Goal: Task Accomplishment & Management: Use online tool/utility

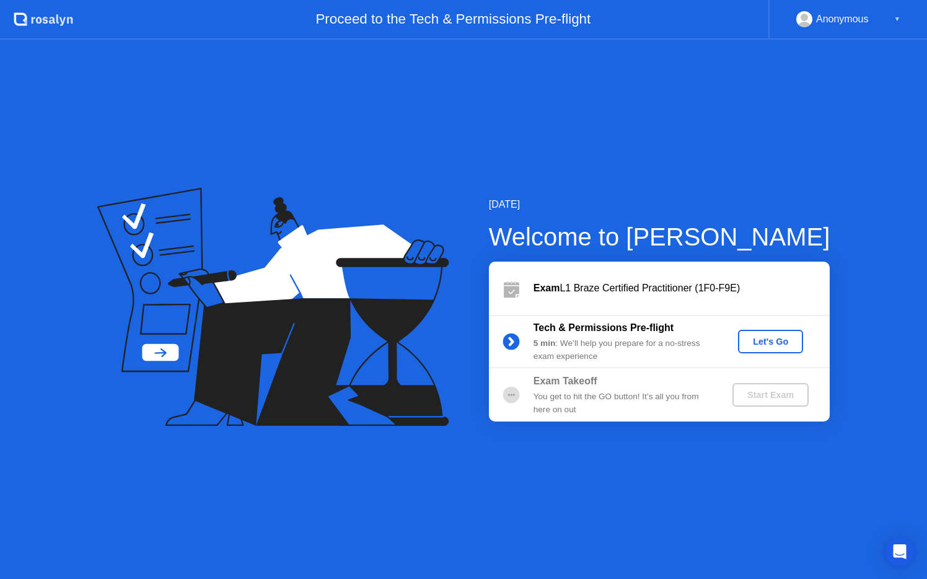
click at [773, 337] on div "Let's Go" at bounding box center [770, 342] width 55 height 10
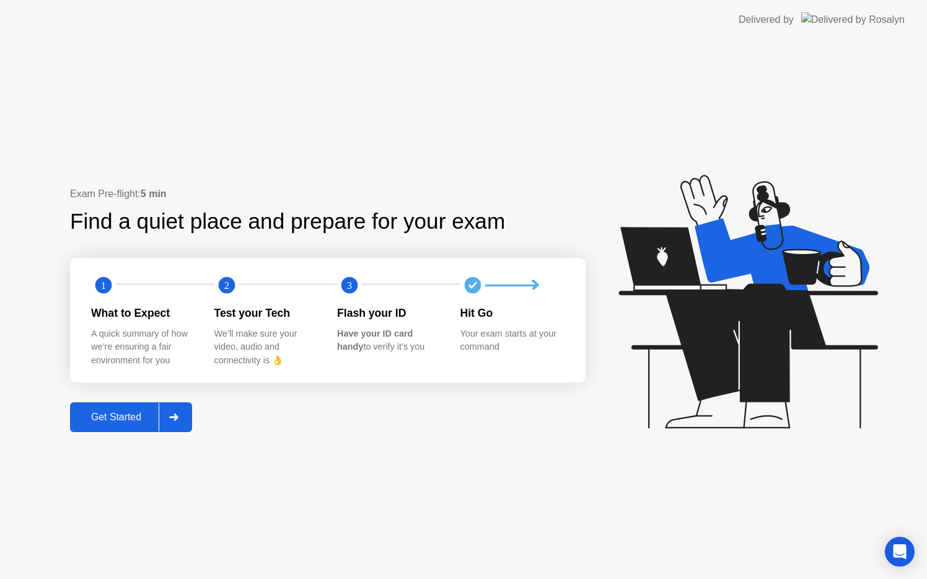
click at [137, 415] on div "Get Started" at bounding box center [116, 417] width 85 height 11
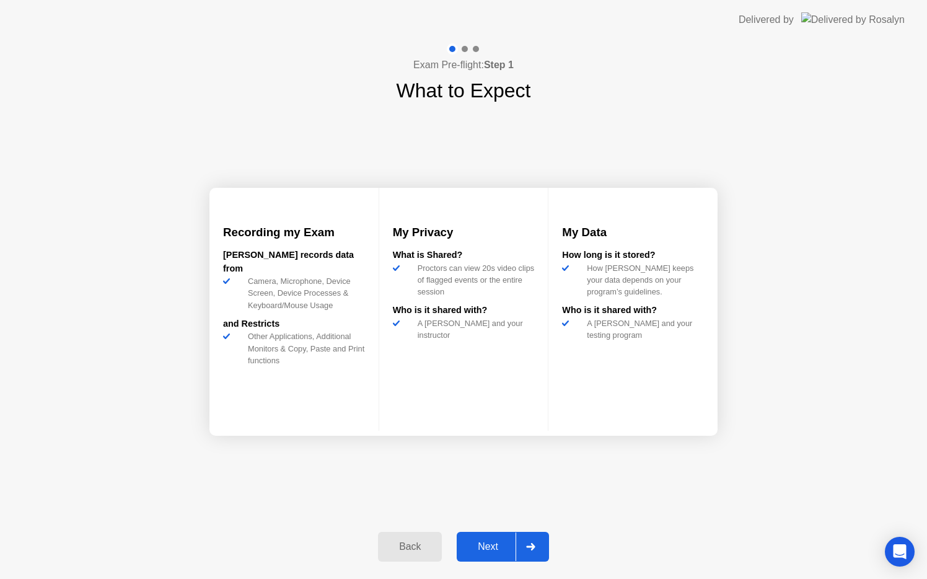
click at [485, 552] on div "Next" at bounding box center [488, 546] width 55 height 11
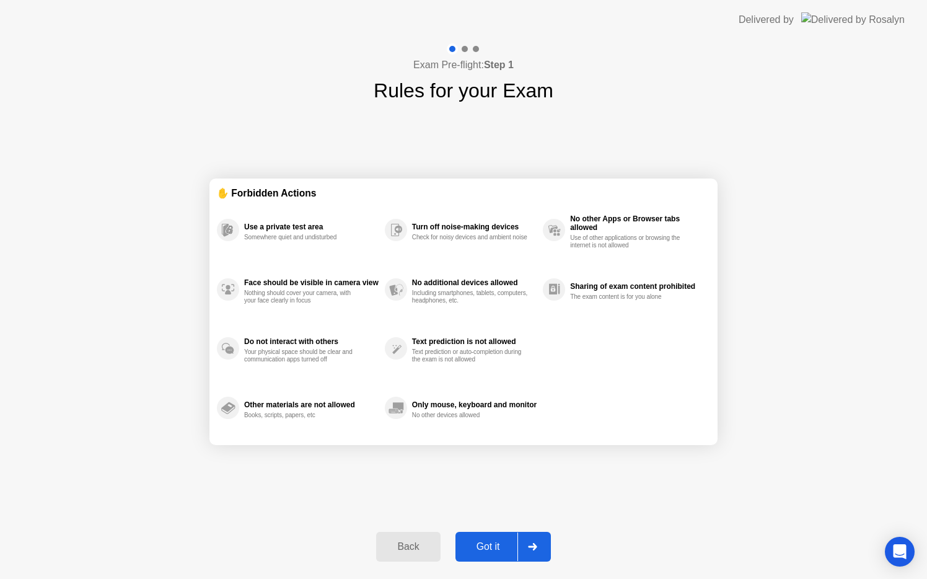
click at [485, 552] on div "Got it" at bounding box center [488, 546] width 58 height 11
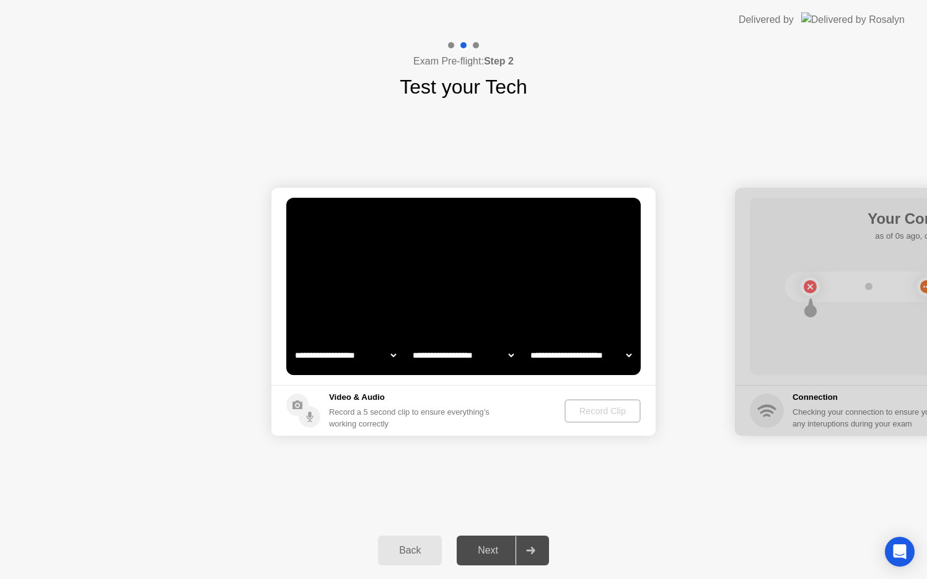
select select "**********"
select select "*******"
click at [618, 407] on div "Record Clip" at bounding box center [603, 411] width 66 height 10
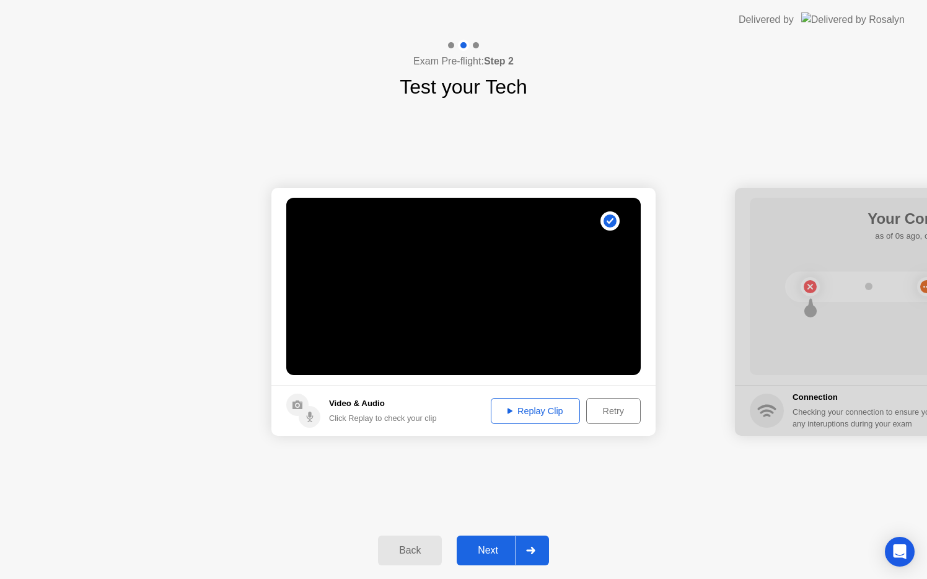
click at [516, 411] on div "Replay Clip" at bounding box center [535, 411] width 81 height 10
click at [497, 547] on div "Next" at bounding box center [488, 550] width 55 height 11
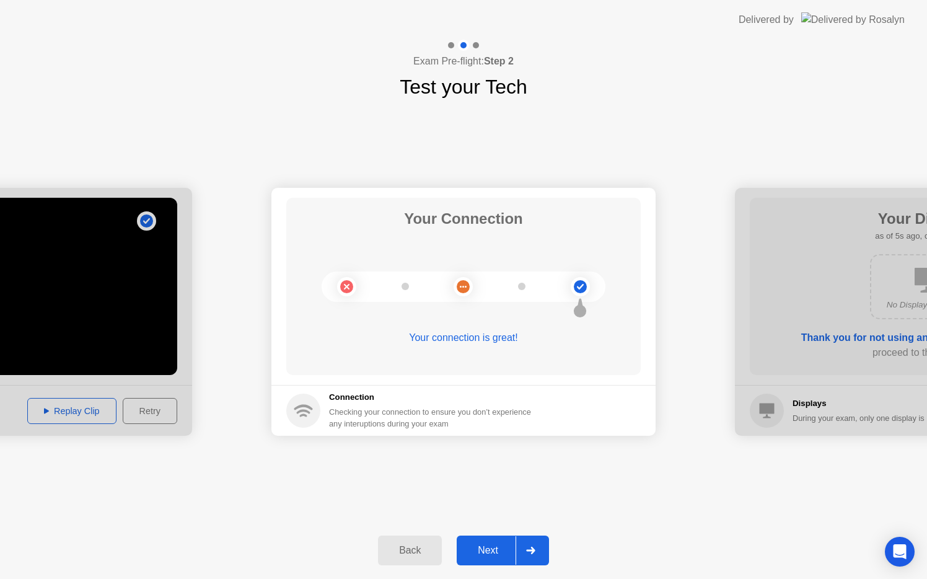
click at [479, 549] on div "Next" at bounding box center [488, 550] width 55 height 11
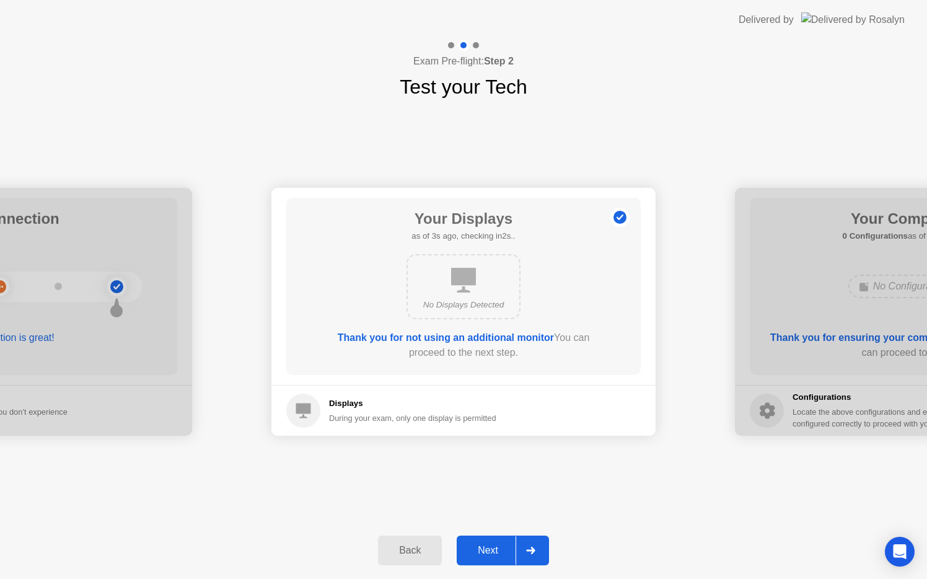
click at [490, 551] on div "Next" at bounding box center [488, 550] width 55 height 11
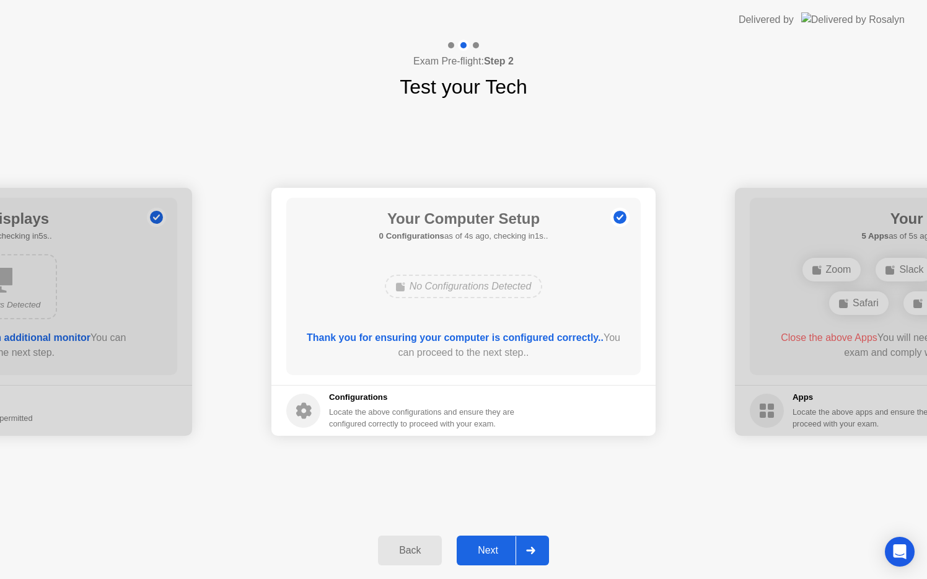
click at [490, 552] on div "Next" at bounding box center [488, 550] width 55 height 11
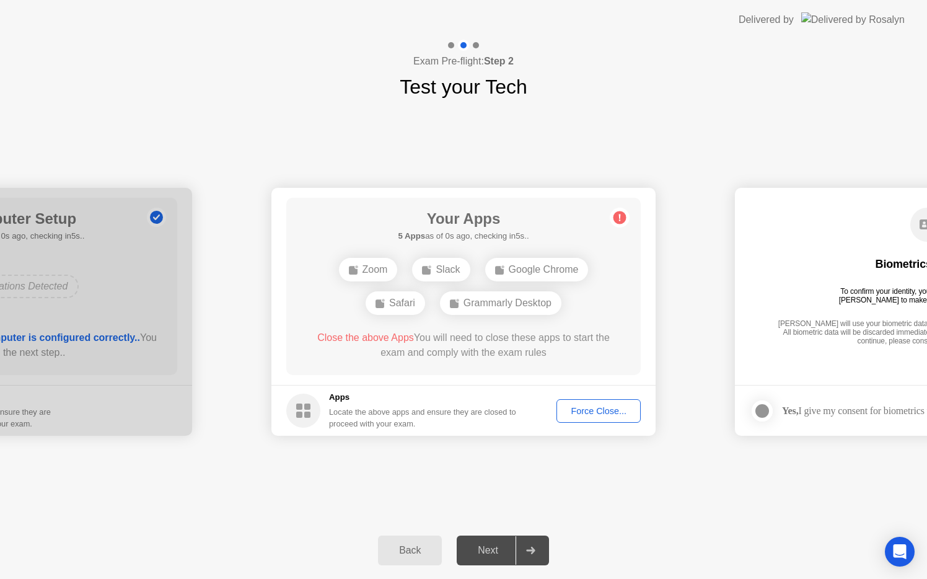
click at [596, 415] on div "Force Close..." at bounding box center [599, 411] width 76 height 10
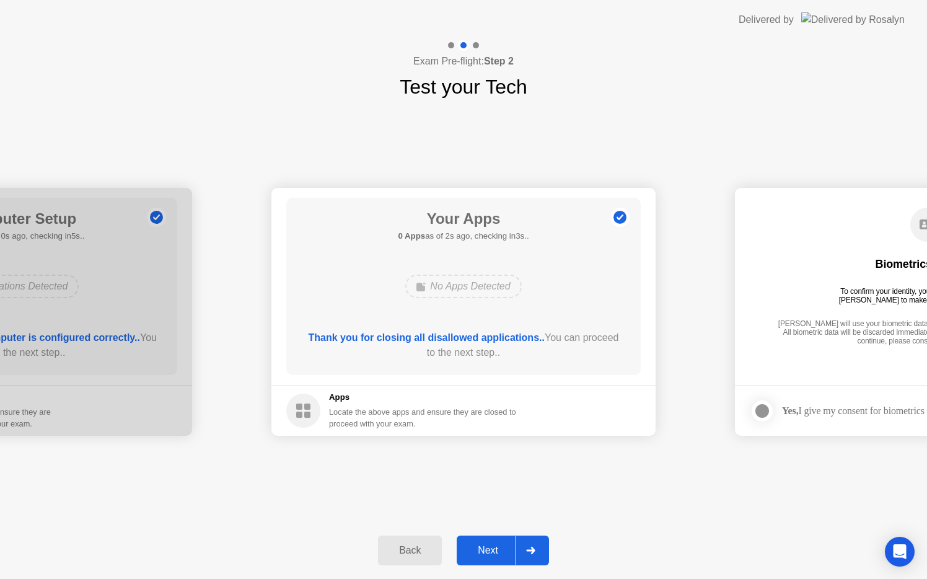
click at [495, 549] on div "Next" at bounding box center [488, 550] width 55 height 11
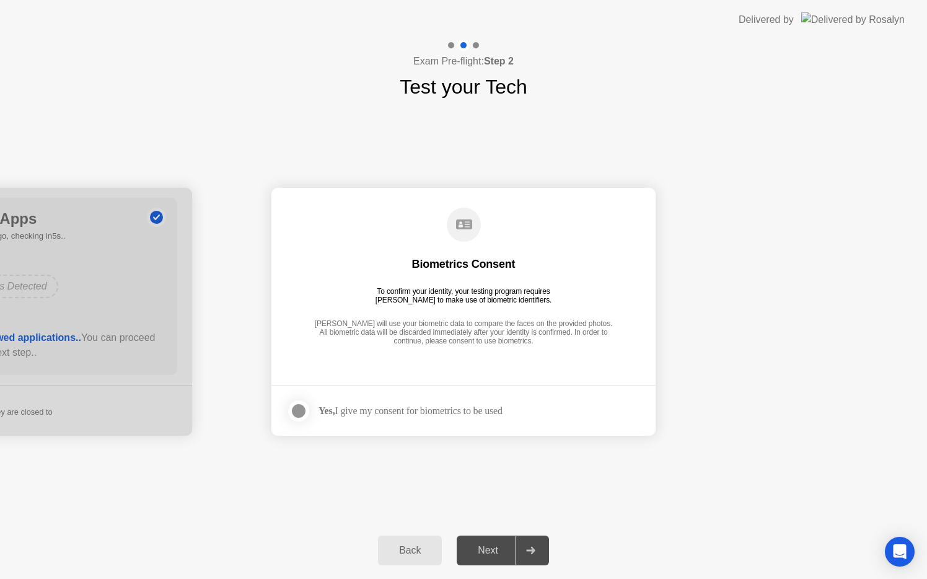
click at [300, 410] on div at bounding box center [298, 411] width 15 height 15
click at [476, 542] on button "Next" at bounding box center [503, 551] width 92 height 30
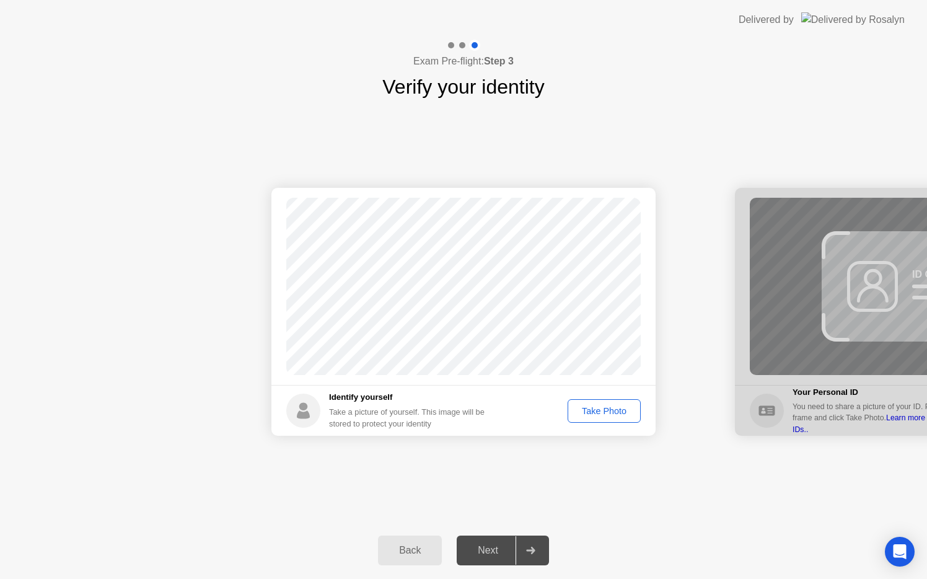
click at [592, 410] on div "Take Photo" at bounding box center [604, 411] width 64 height 10
click at [485, 553] on div "Next" at bounding box center [488, 550] width 55 height 11
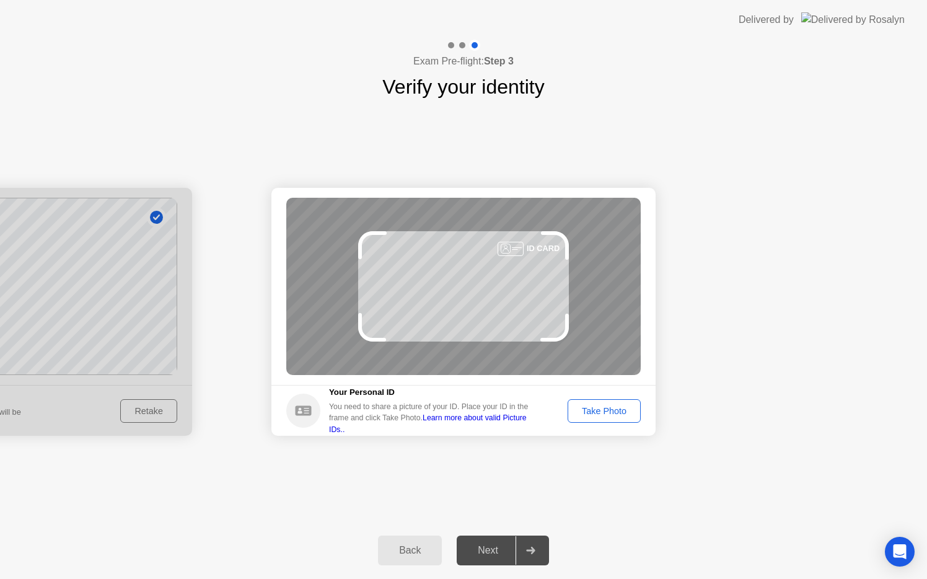
click at [593, 412] on div "Take Photo" at bounding box center [604, 411] width 64 height 10
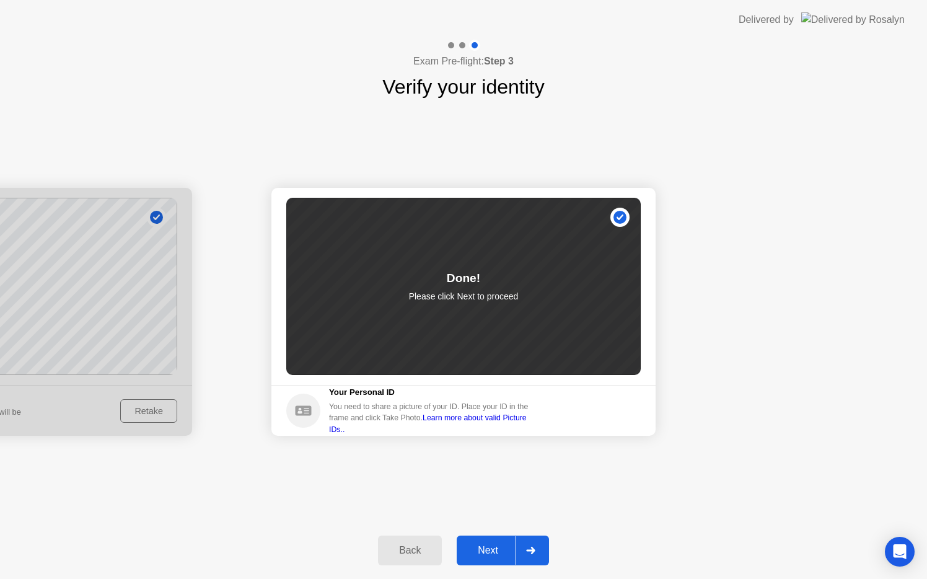
click at [502, 552] on div "Next" at bounding box center [488, 550] width 55 height 11
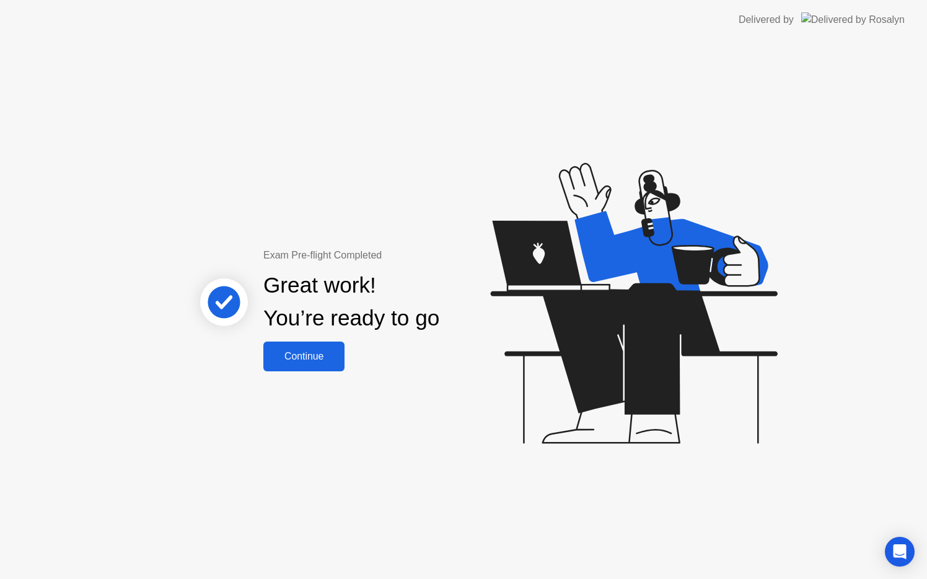
click at [296, 356] on div "Continue" at bounding box center [304, 356] width 74 height 11
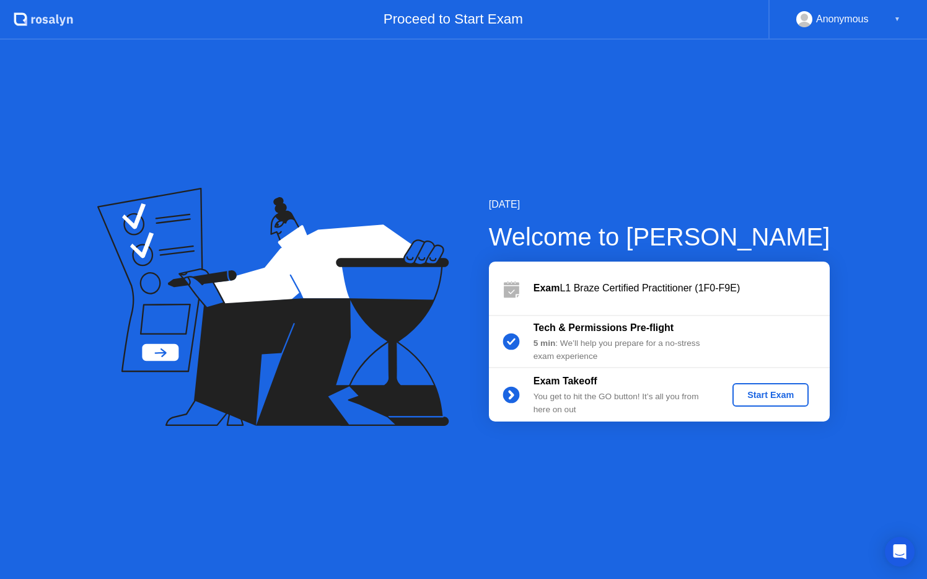
click at [769, 397] on div "Start Exam" at bounding box center [771, 395] width 66 height 10
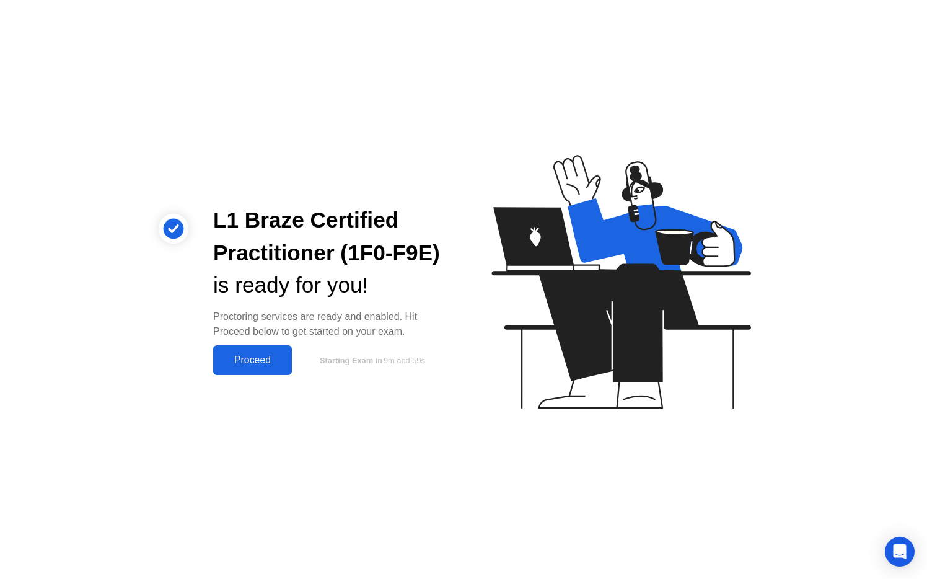
click at [262, 363] on div "Proceed" at bounding box center [252, 360] width 71 height 11
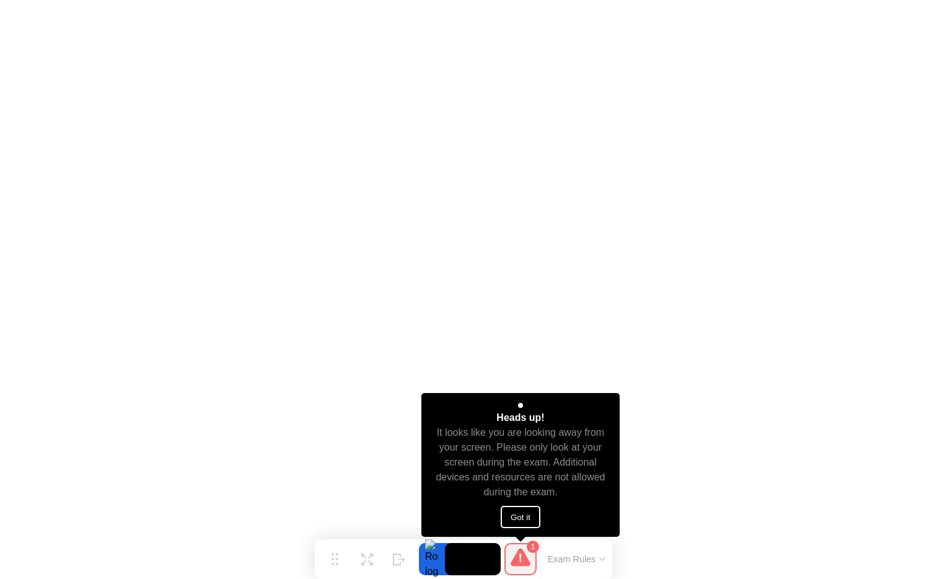
click at [518, 523] on button "Got it" at bounding box center [521, 517] width 40 height 22
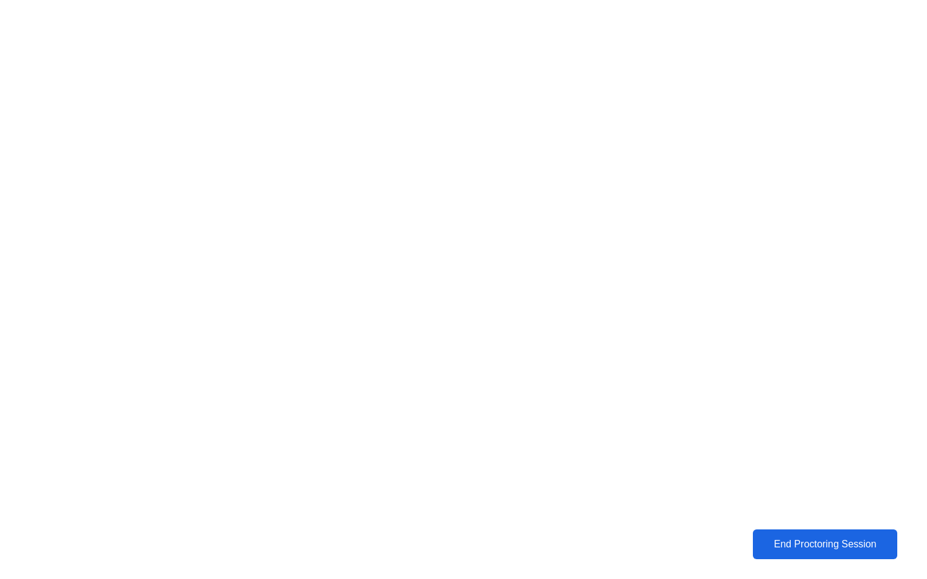
click at [782, 558] on button "End Proctoring Session" at bounding box center [826, 544] width 146 height 30
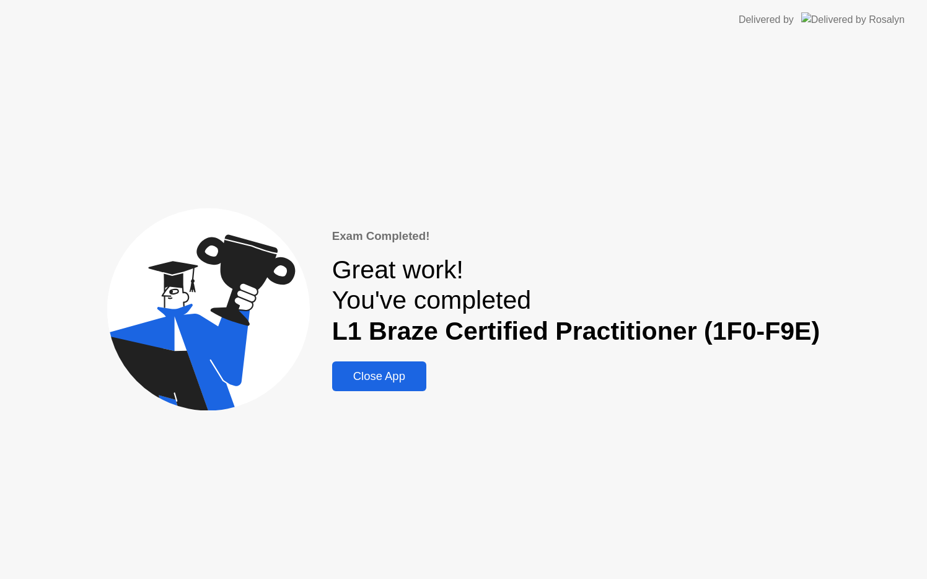
click at [389, 379] on div "Close App" at bounding box center [379, 376] width 87 height 14
